Goal: Information Seeking & Learning: Learn about a topic

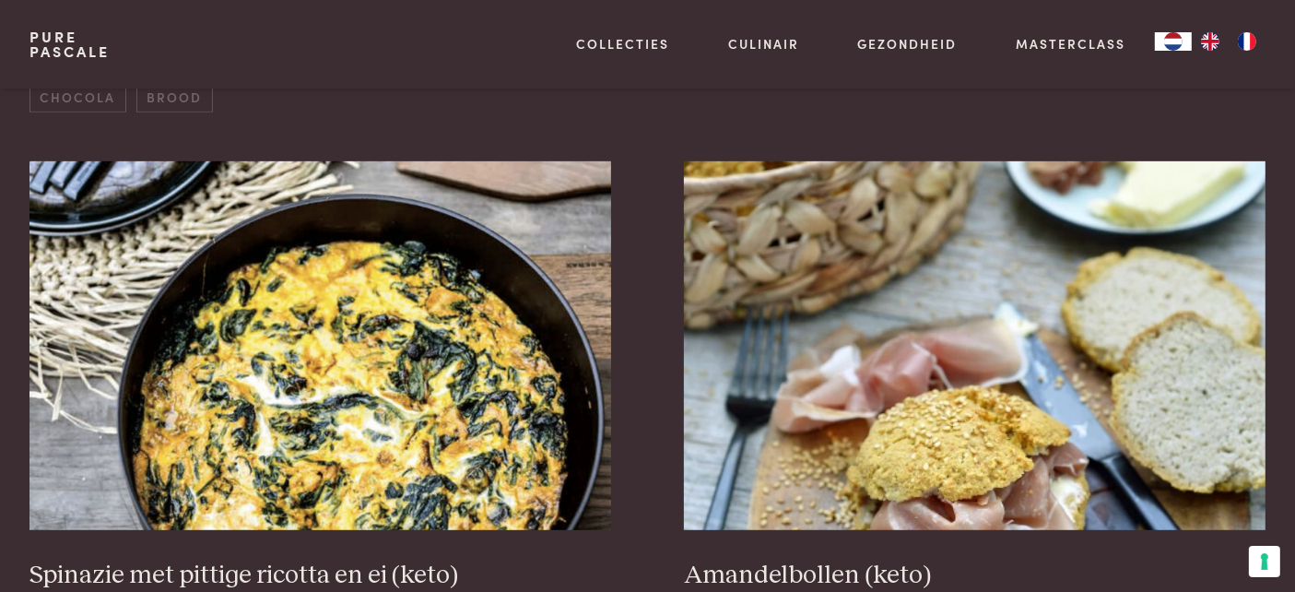
scroll to position [179, 0]
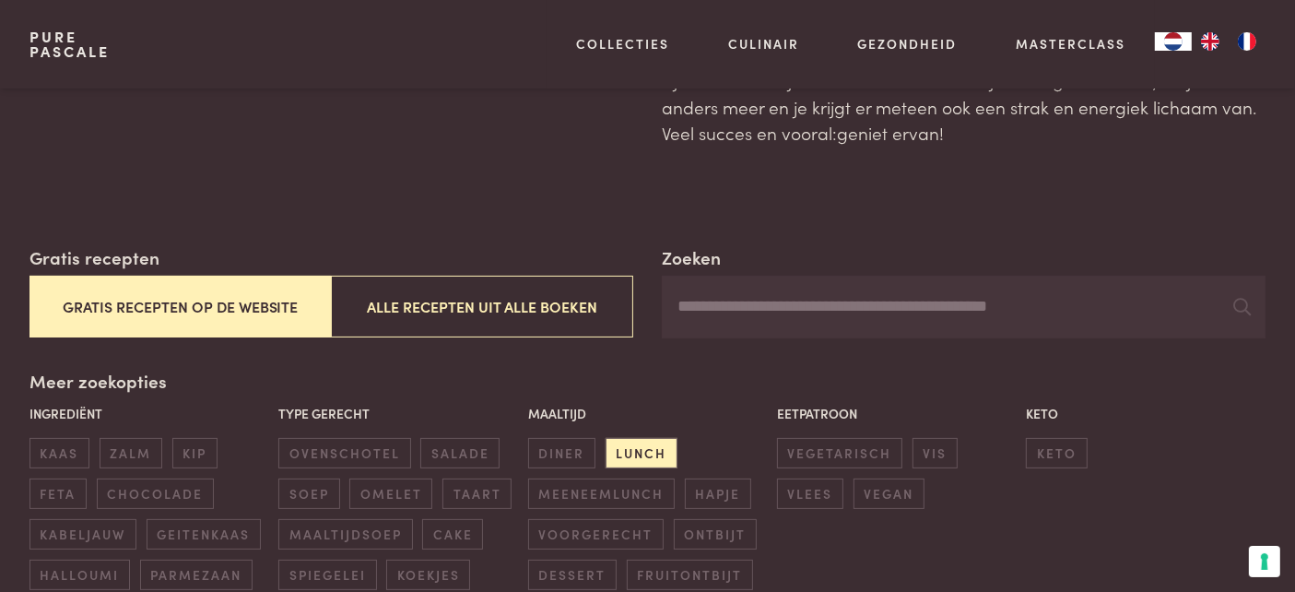
click at [201, 287] on button "Gratis recepten op de website" at bounding box center [179, 306] width 301 height 62
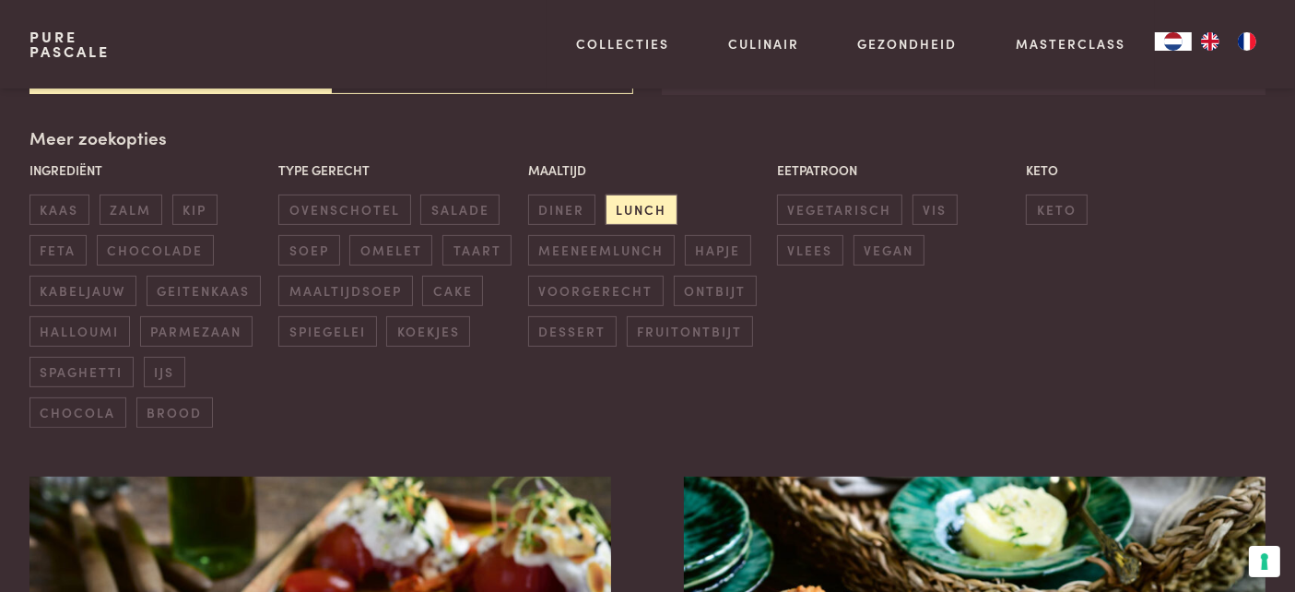
scroll to position [423, 0]
click at [554, 206] on span "diner" at bounding box center [561, 208] width 67 height 30
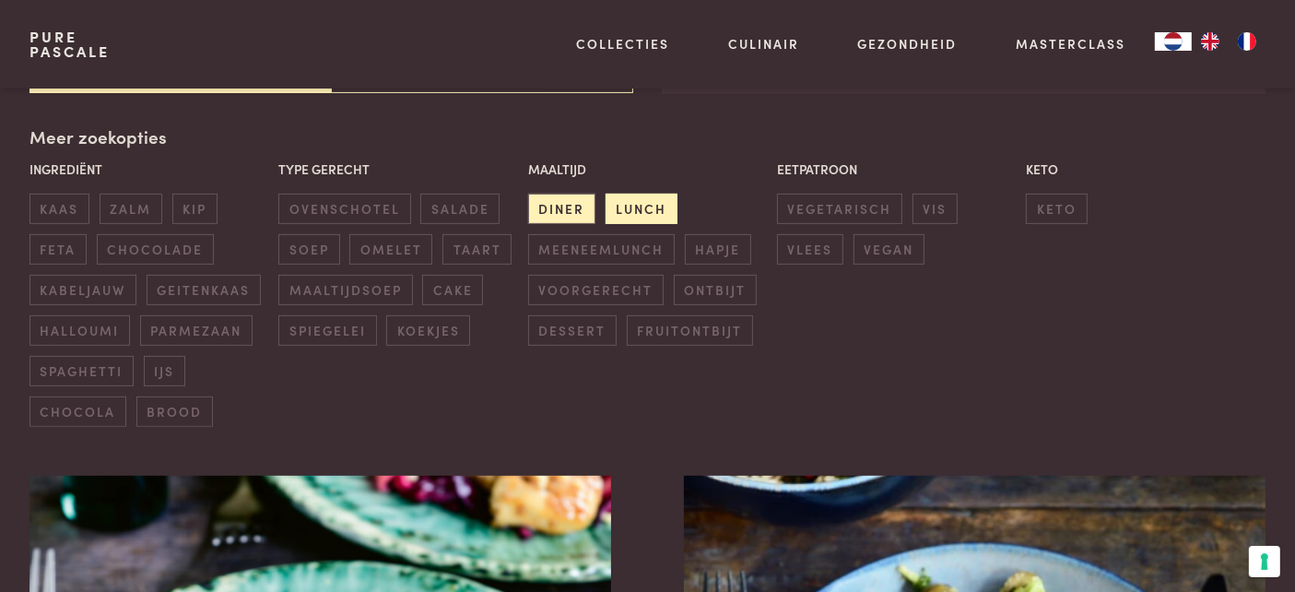
click at [640, 208] on span "lunch" at bounding box center [641, 208] width 72 height 30
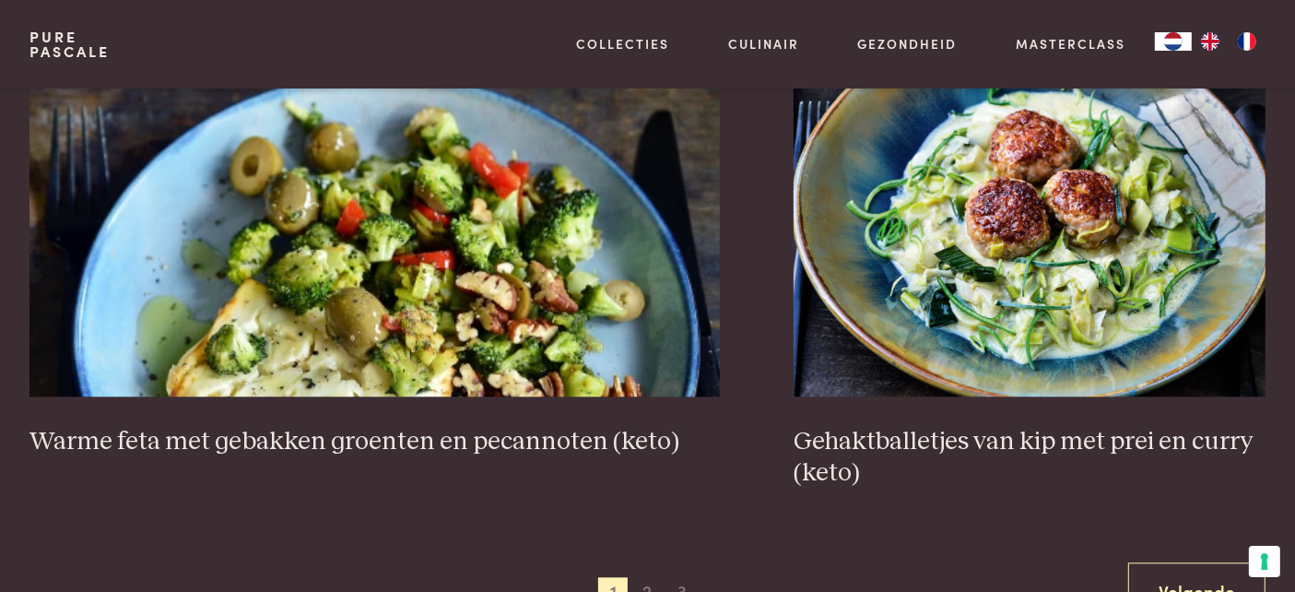
scroll to position [3556, 0]
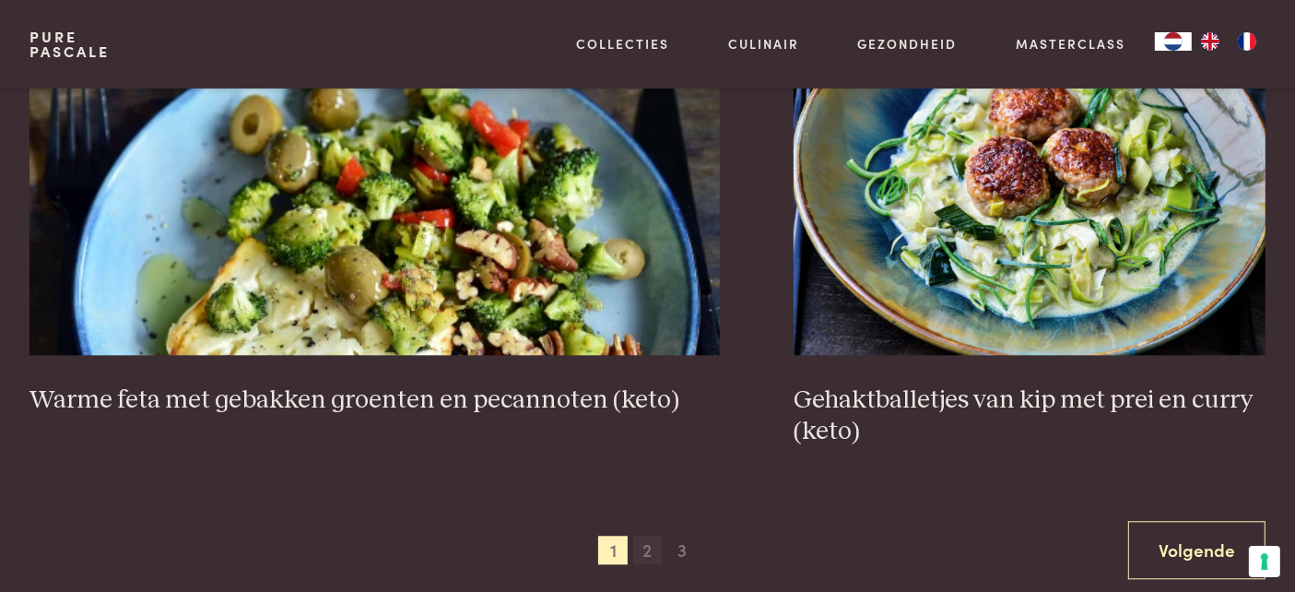
click at [642, 535] on span "2" at bounding box center [647, 549] width 29 height 29
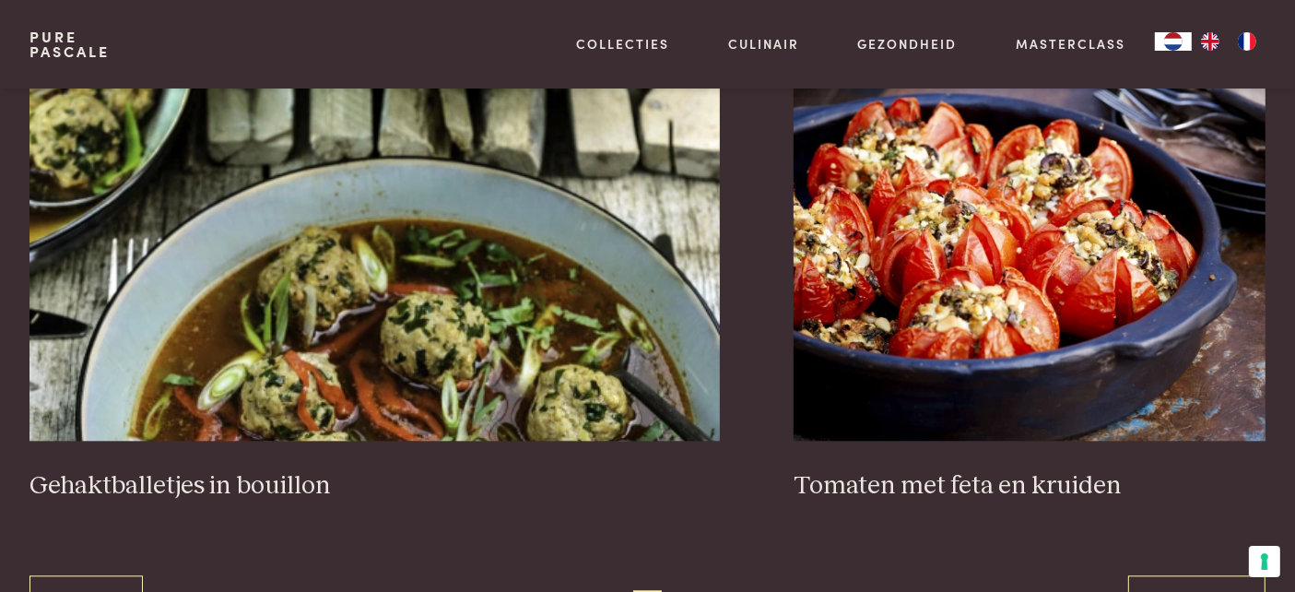
scroll to position [3463, 0]
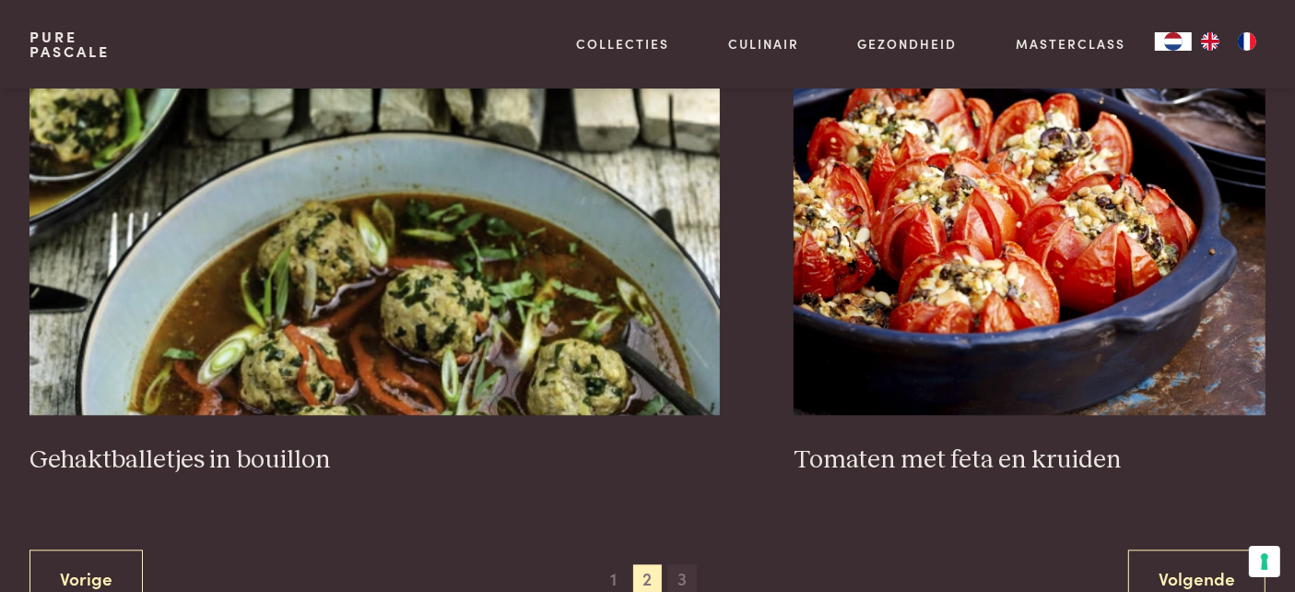
click at [675, 564] on span "3" at bounding box center [681, 578] width 29 height 29
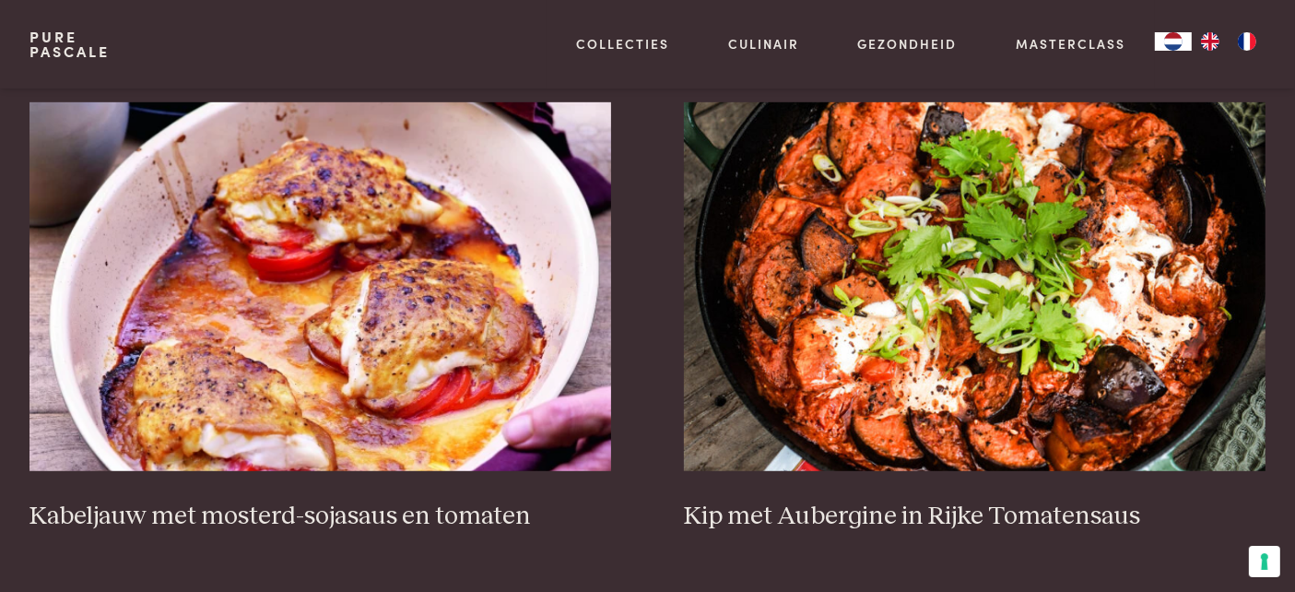
scroll to position [791, 0]
